Goal: Task Accomplishment & Management: Use online tool/utility

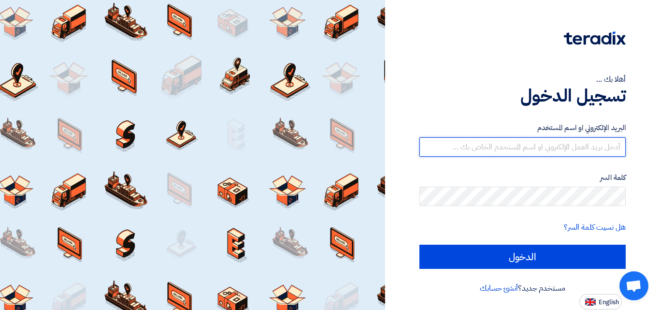
click at [564, 144] on input "text" at bounding box center [522, 146] width 206 height 19
type input "[EMAIL_ADDRESS][DOMAIN_NAME]"
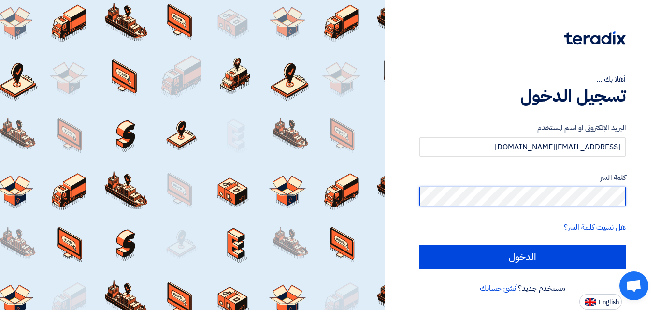
click at [419, 244] on input "الدخول" at bounding box center [522, 256] width 206 height 24
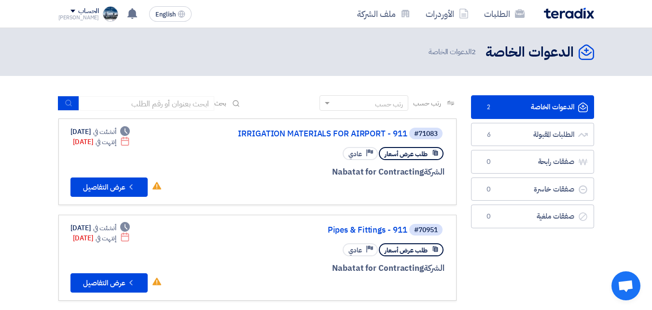
click at [530, 105] on link "الدعوات الخاصة الدعوات الخاصة 2" at bounding box center [532, 107] width 123 height 24
click at [504, 111] on link "الدعوات الخاصة الدعوات الخاصة 2" at bounding box center [532, 107] width 123 height 24
click at [77, 17] on div "[PERSON_NAME]" at bounding box center [78, 17] width 41 height 5
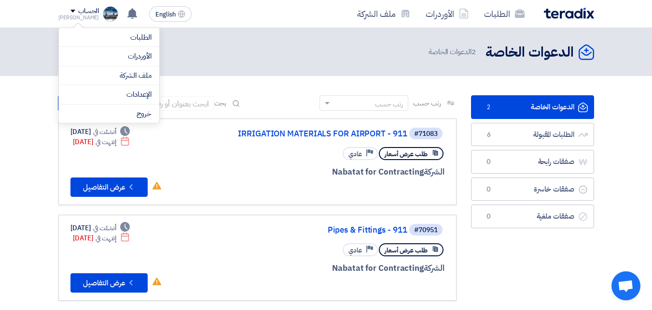
drag, startPoint x: 189, startPoint y: 49, endPoint x: 127, endPoint y: 24, distance: 66.9
click at [174, 43] on div "الدعوات الخاصة الدعوات الخاصة 2 الدعوات الخاصة" at bounding box center [326, 51] width 536 height 19
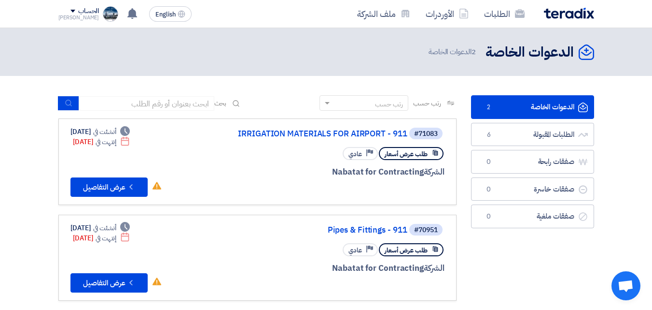
click at [103, 17] on img at bounding box center [110, 13] width 15 height 15
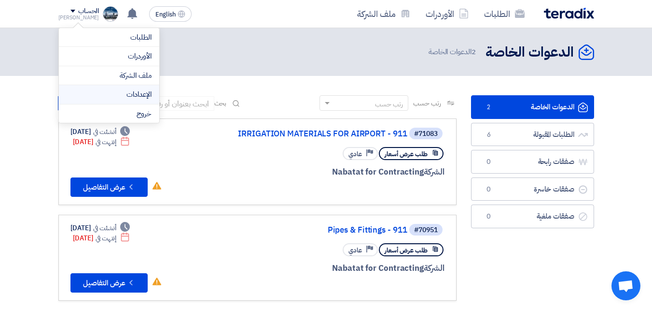
click at [121, 89] on link "الإعدادات" at bounding box center [109, 94] width 85 height 11
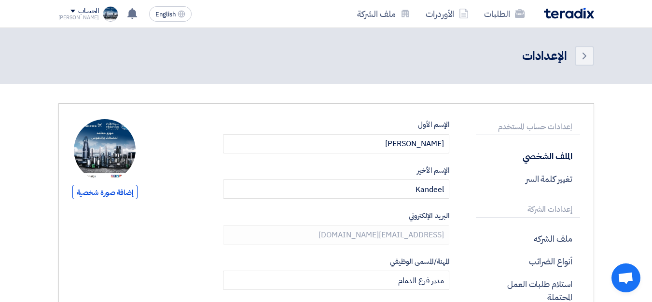
click at [569, 11] on img at bounding box center [569, 13] width 50 height 11
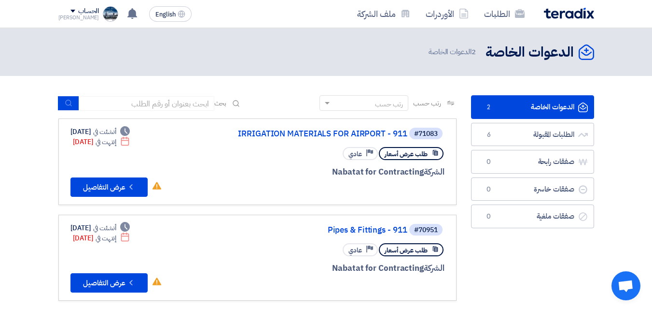
click at [79, 10] on div "الحساب" at bounding box center [88, 11] width 21 height 8
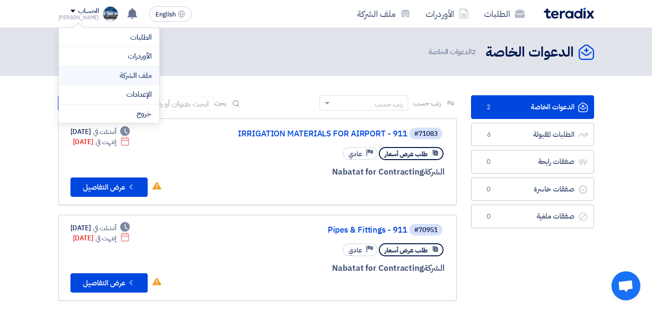
click at [146, 76] on link "ملف الشركة" at bounding box center [109, 75] width 85 height 11
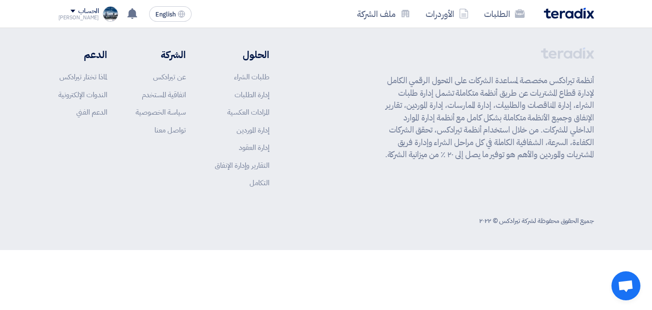
click at [65, 10] on div "الحساب" at bounding box center [78, 11] width 41 height 8
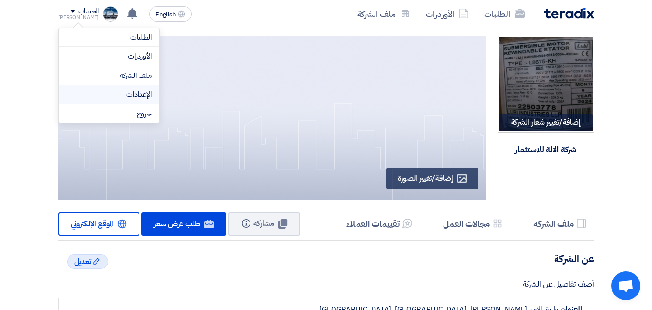
click at [144, 89] on link "الإعدادات" at bounding box center [109, 94] width 85 height 11
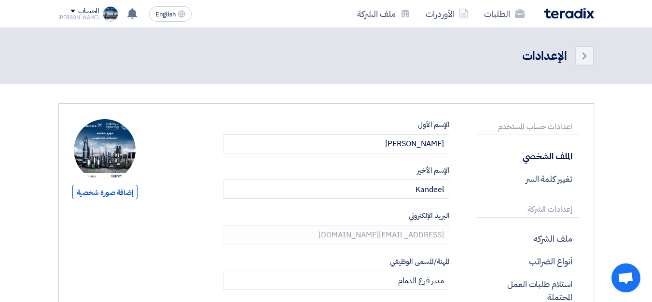
click at [560, 10] on img at bounding box center [569, 13] width 50 height 11
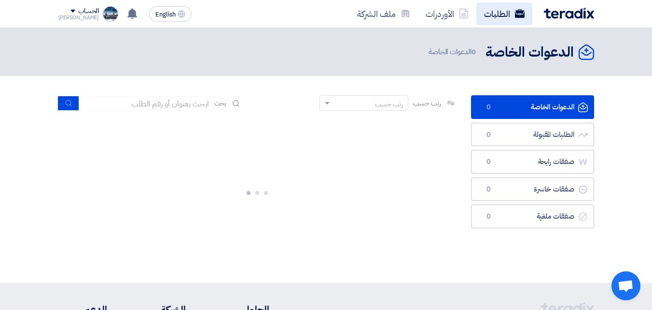
click at [494, 17] on link "الطلبات" at bounding box center [505, 13] width 56 height 23
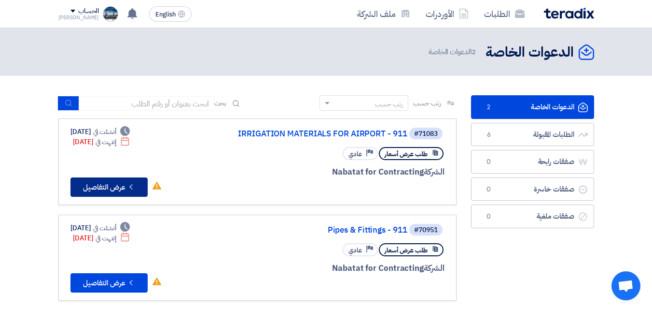
click at [127, 186] on icon "Check details" at bounding box center [131, 186] width 9 height 9
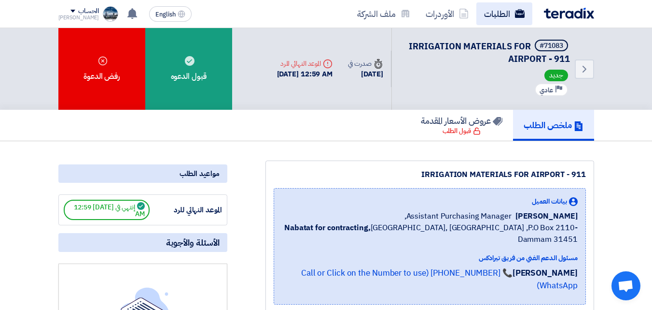
click at [503, 15] on link "الطلبات" at bounding box center [505, 13] width 56 height 23
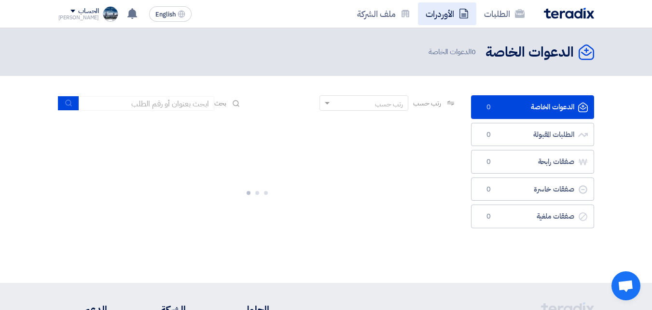
click at [458, 10] on link "الأوردرات" at bounding box center [447, 13] width 58 height 23
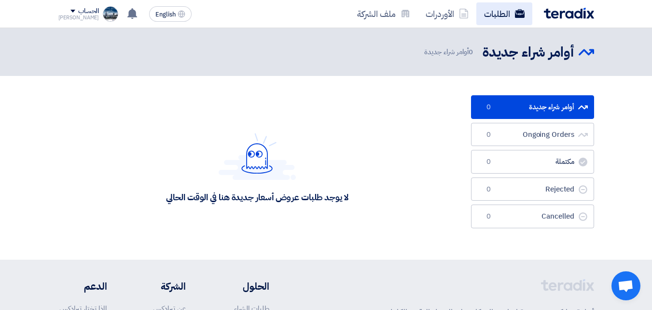
click at [503, 17] on link "الطلبات" at bounding box center [505, 13] width 56 height 23
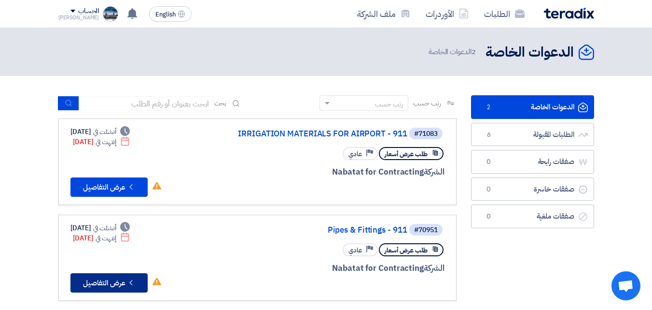
click at [110, 283] on button "Check details عرض التفاصيل" at bounding box center [109, 282] width 77 height 19
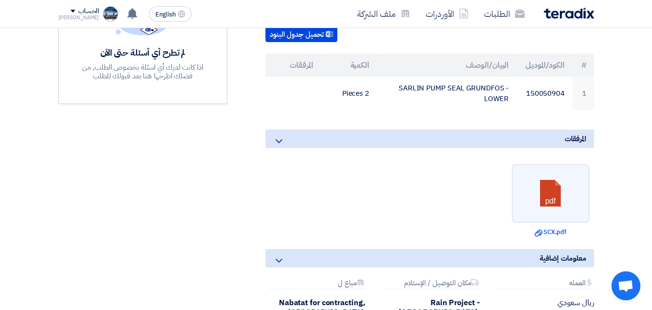
scroll to position [290, 0]
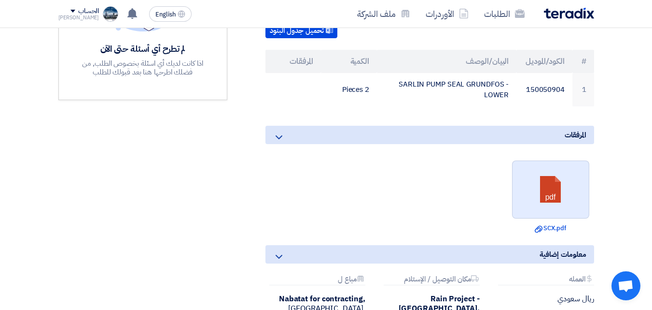
click at [540, 183] on link at bounding box center [551, 190] width 77 height 58
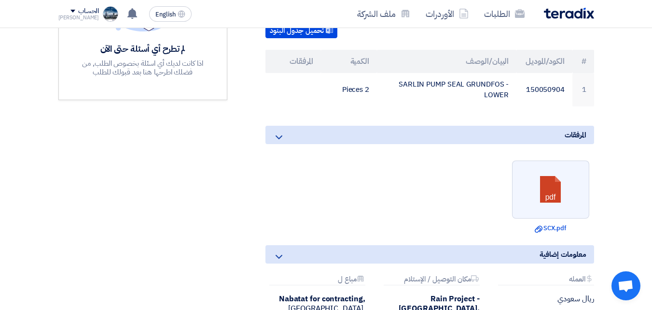
click at [128, 153] on div "مواعيد الطلب الموعد النهائي للرد إنتهي في [DATE] 12:59 AM الأسئلة والأجوبة لم ت…" at bounding box center [143, 121] width 184 height 525
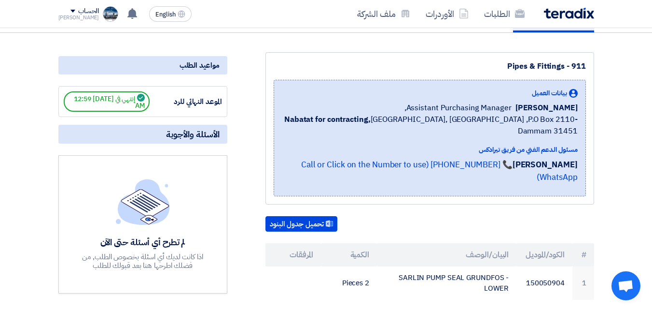
scroll to position [48, 0]
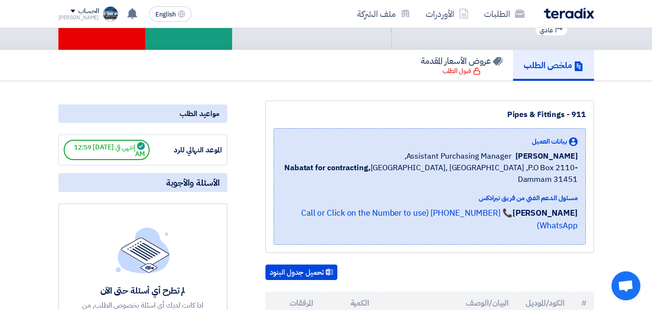
click at [568, 12] on img at bounding box center [569, 13] width 50 height 11
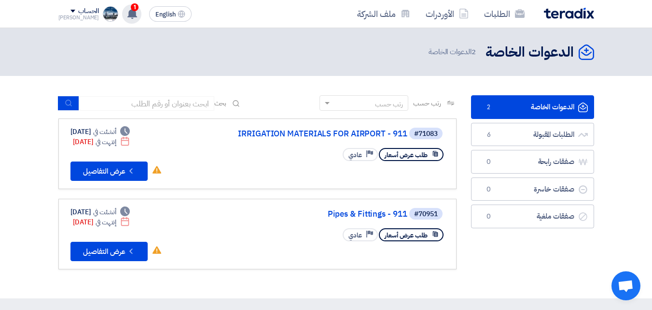
click at [127, 13] on use at bounding box center [132, 13] width 10 height 11
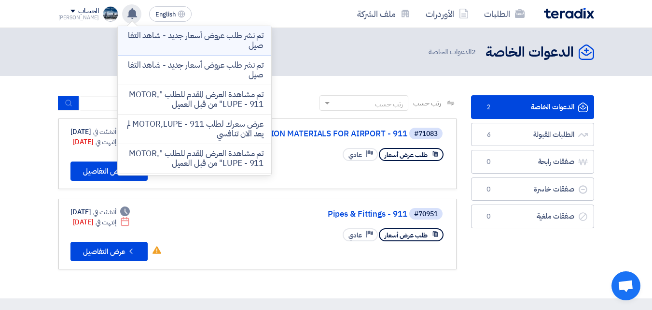
click at [209, 43] on p "تم نشر طلب عروض أسعار جديد - شاهد التفاصيل" at bounding box center [195, 40] width 138 height 19
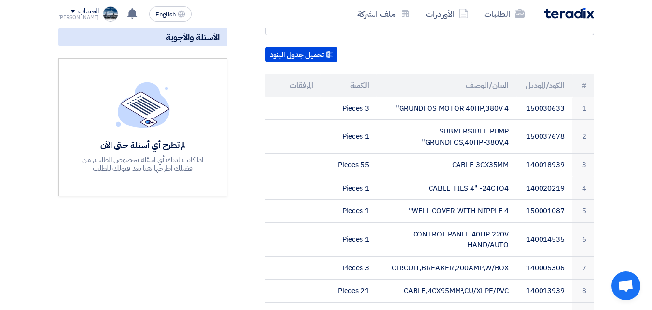
scroll to position [193, 0]
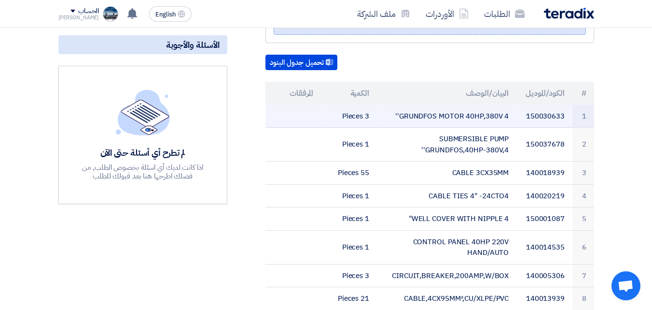
drag, startPoint x: 525, startPoint y: 105, endPoint x: 567, endPoint y: 105, distance: 42.0
click at [567, 105] on td "150030633" at bounding box center [545, 116] width 56 height 23
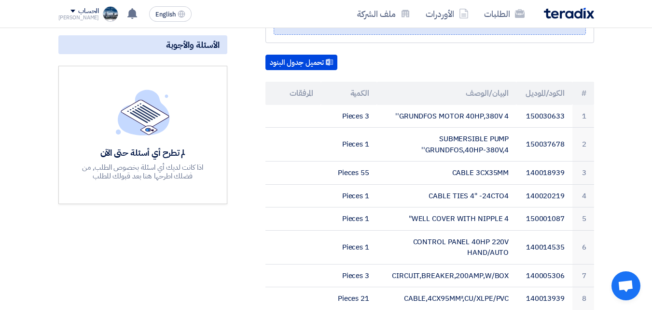
copy td "150030633"
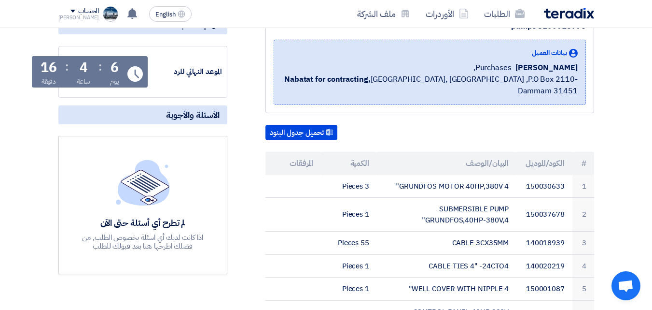
scroll to position [97, 0]
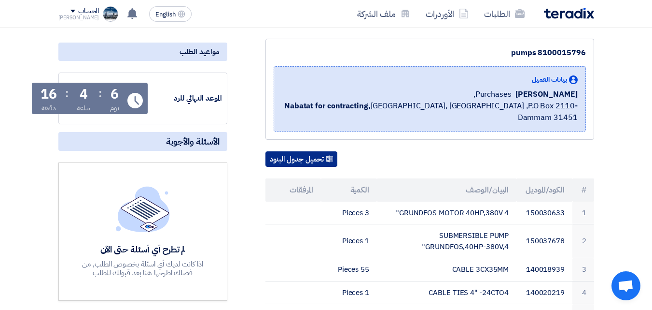
click at [307, 151] on button "تحميل جدول البنود" at bounding box center [302, 158] width 72 height 15
